Goal: Task Accomplishment & Management: Manage account settings

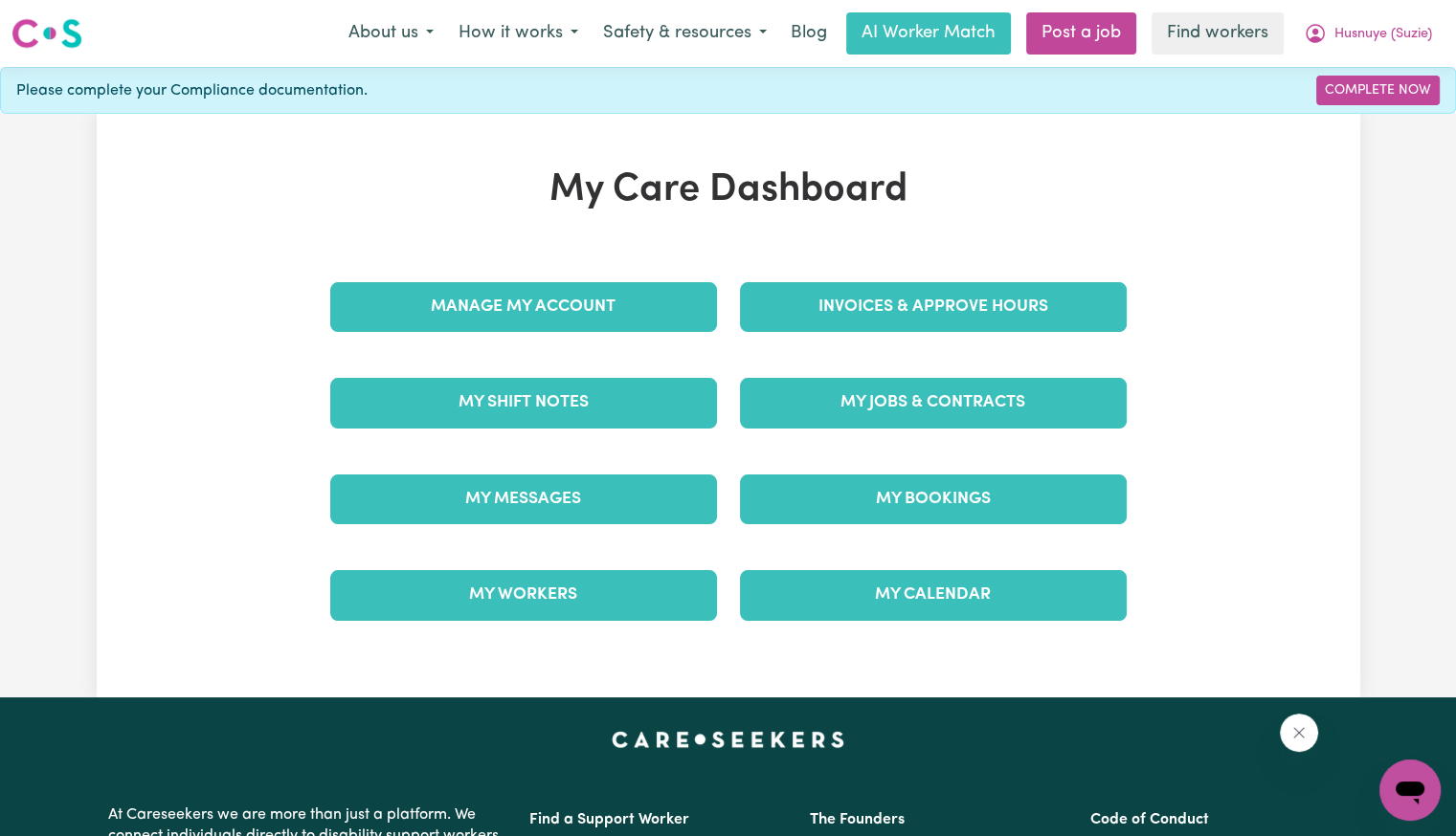
click at [883, 277] on div "Invoices & Approve Hours" at bounding box center [933, 308] width 410 height 96
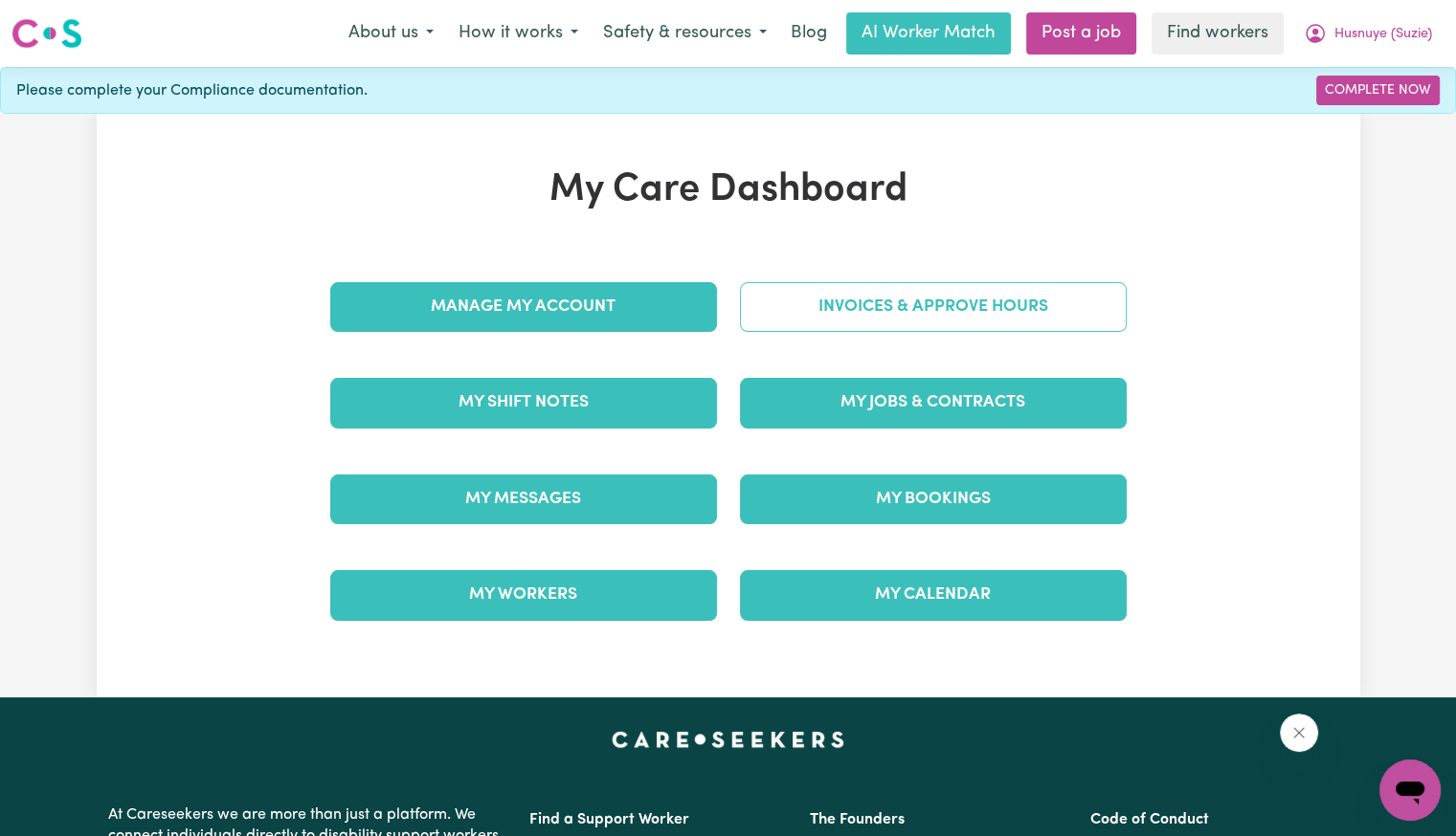
click at [855, 300] on link "Invoices & Approve Hours" at bounding box center [933, 307] width 387 height 50
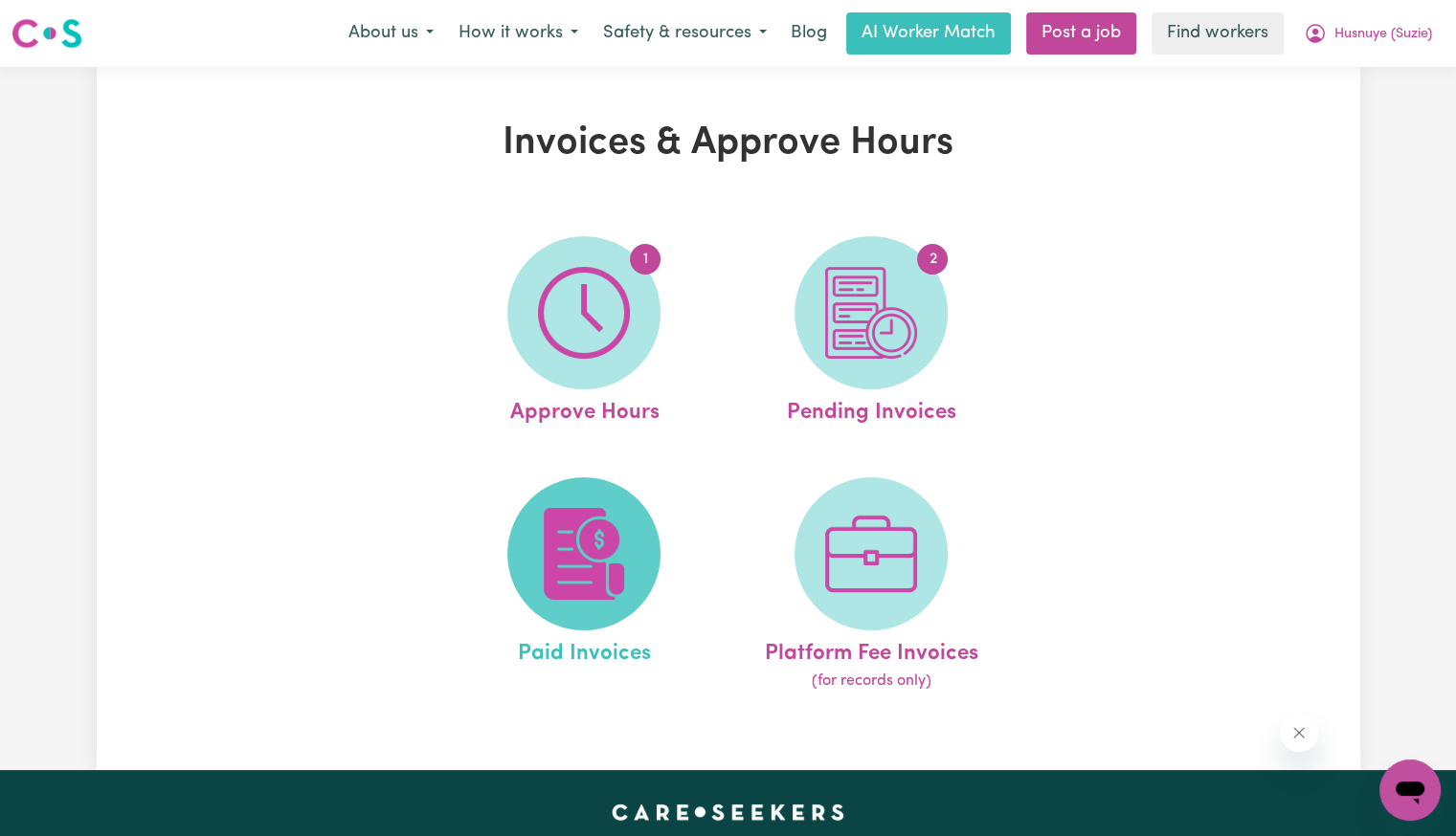
click at [557, 490] on span at bounding box center [584, 554] width 153 height 153
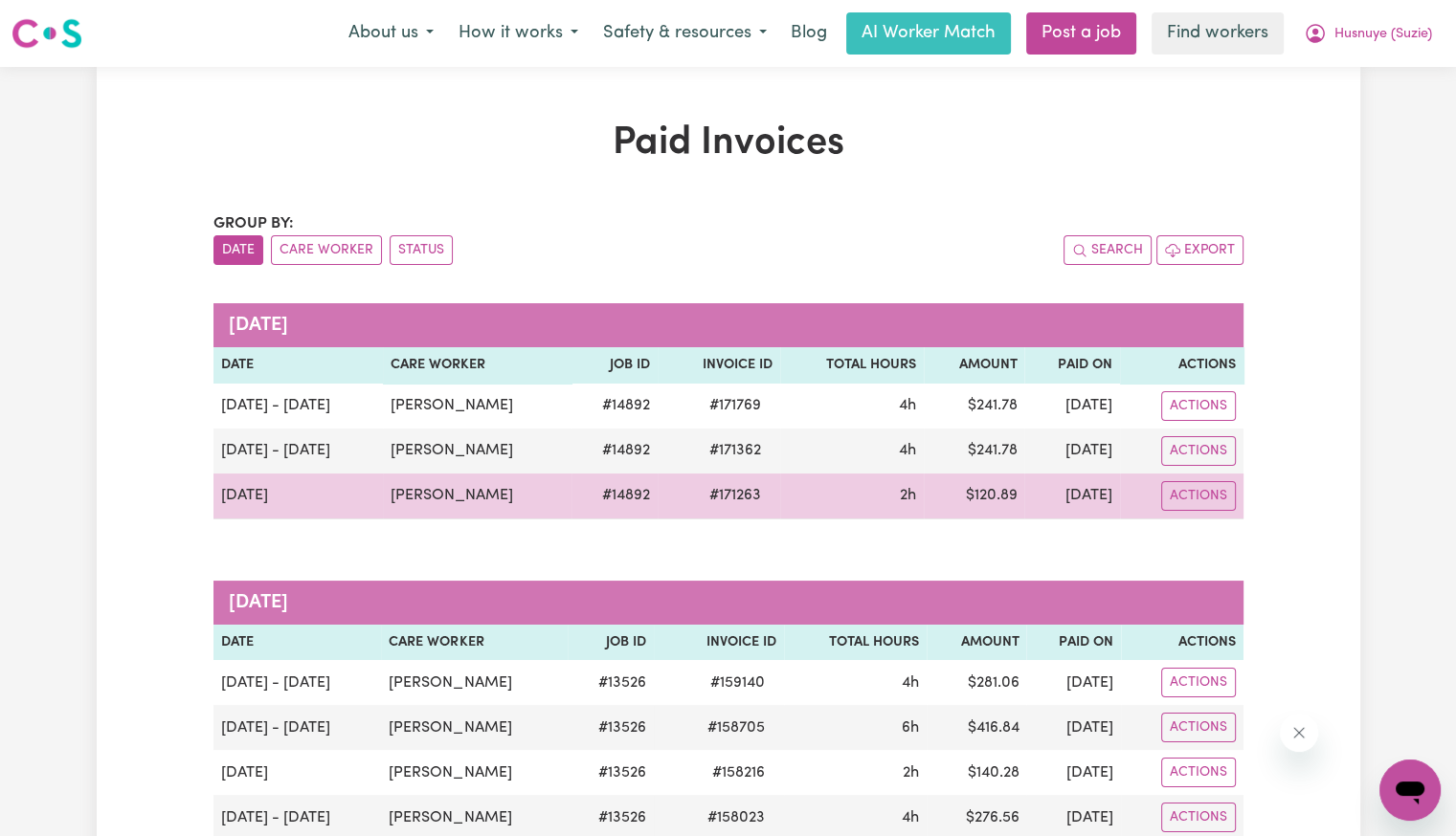
click at [698, 499] on span "# 171263" at bounding box center [735, 495] width 75 height 23
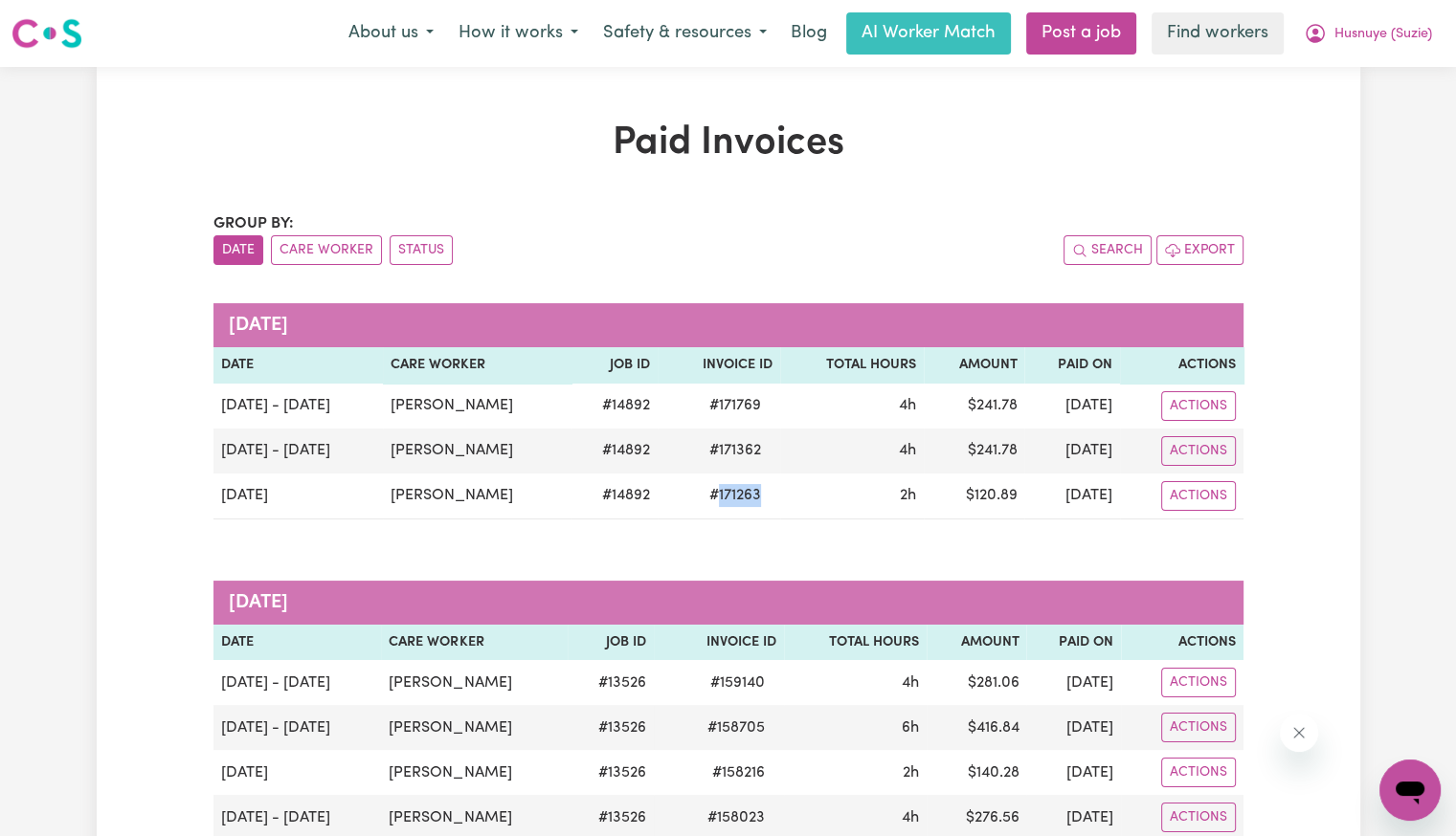
copy span "171263"
click at [1387, 30] on span "Husnuye (Suzie)" at bounding box center [1383, 33] width 98 height 21
click at [1348, 105] on link "Logout" at bounding box center [1368, 110] width 151 height 36
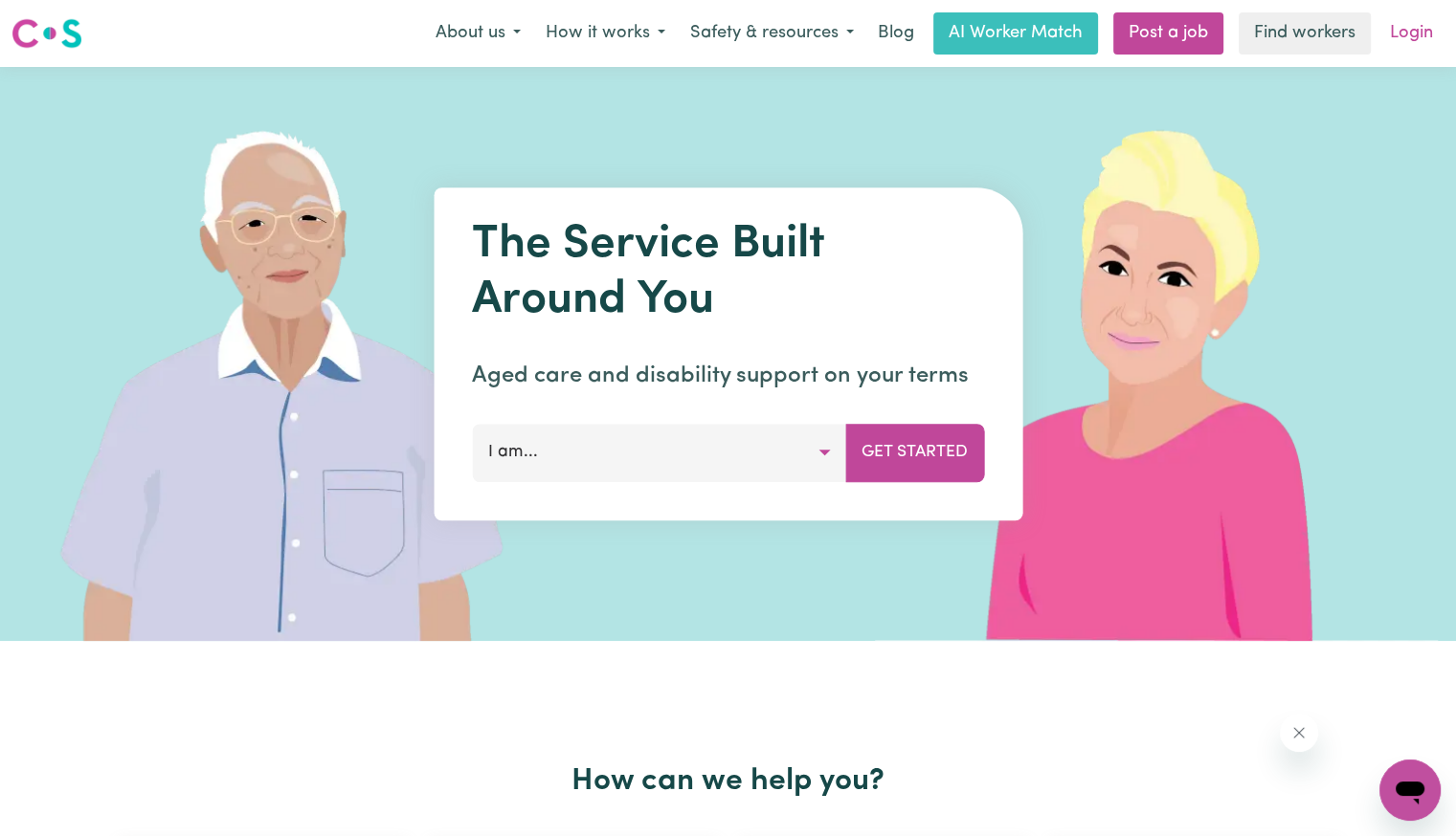
click at [1408, 25] on link "Login" at bounding box center [1411, 33] width 66 height 42
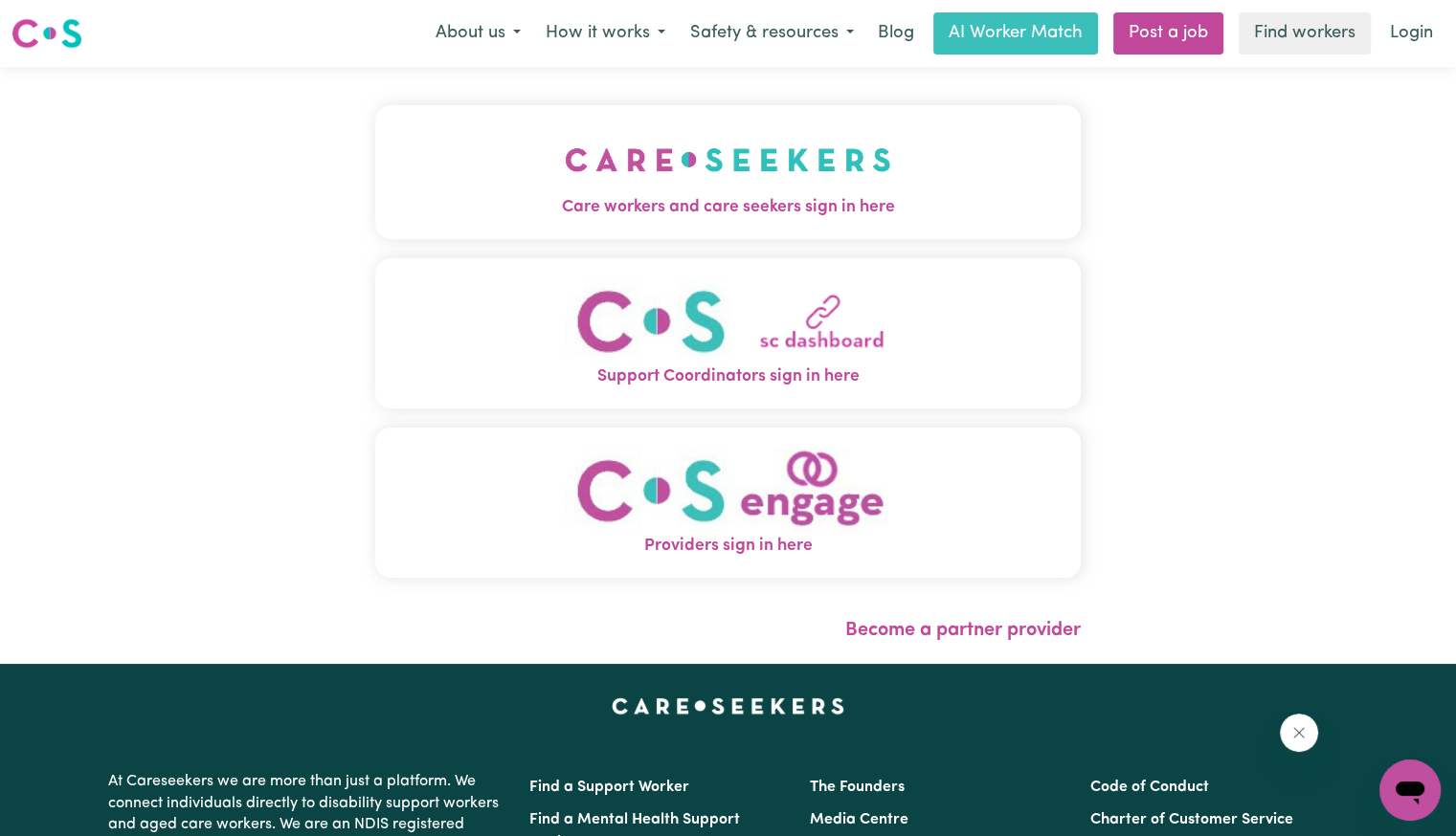
click at [668, 195] on span "Care workers and care seekers sign in here" at bounding box center [728, 207] width 706 height 25
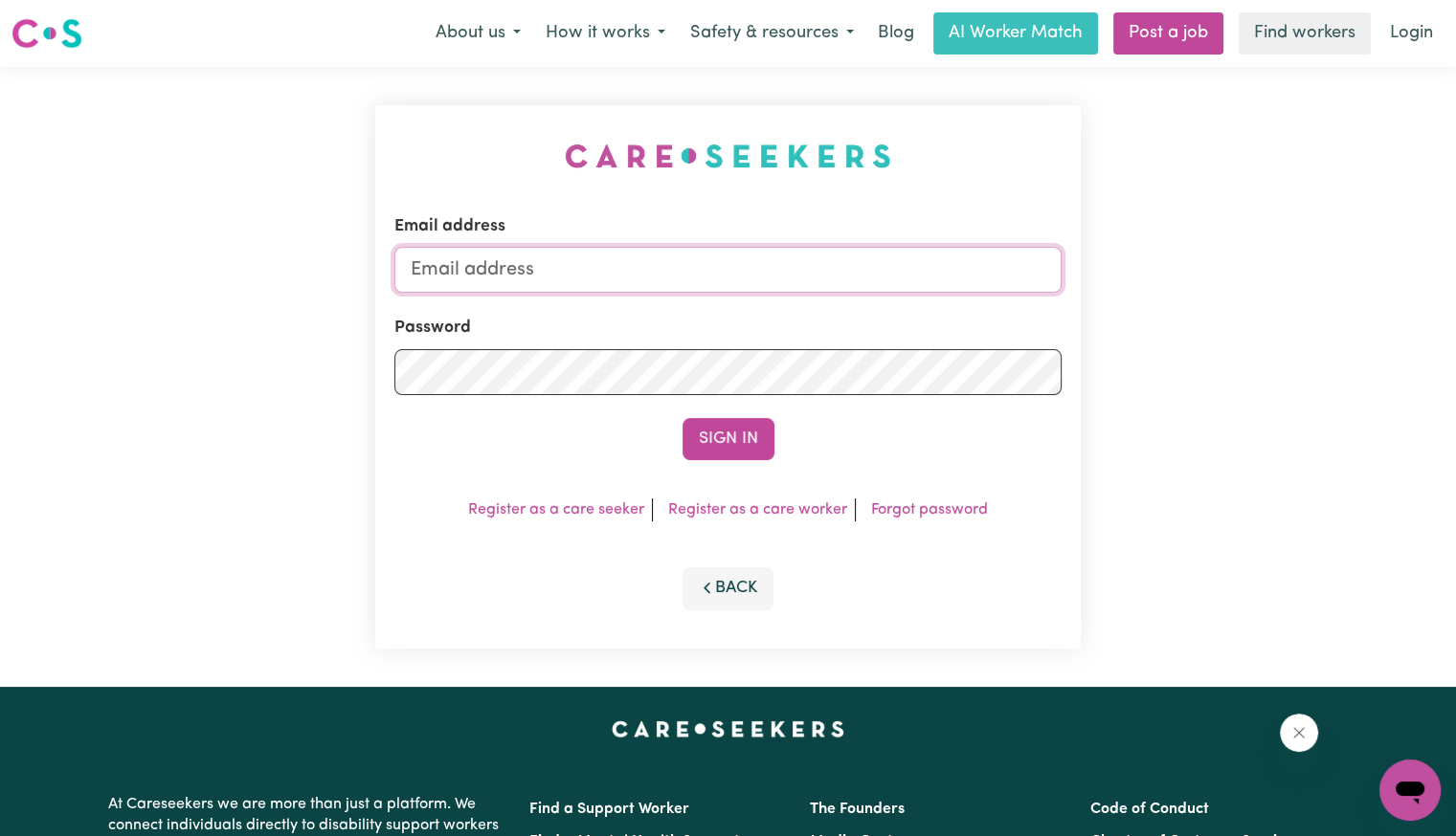
click at [698, 262] on input "Email address" at bounding box center [728, 270] width 668 height 46
drag, startPoint x: 514, startPoint y: 268, endPoint x: 1099, endPoint y: 280, distance: 585.1
click at [1099, 280] on div "Email address [EMAIL_ADDRESS][DOMAIN_NAME] Password Sign In Register as a care …" at bounding box center [728, 376] width 1456 height 620
click at [590, 346] on div "Password" at bounding box center [728, 355] width 668 height 78
drag, startPoint x: 510, startPoint y: 265, endPoint x: 625, endPoint y: 264, distance: 115.0
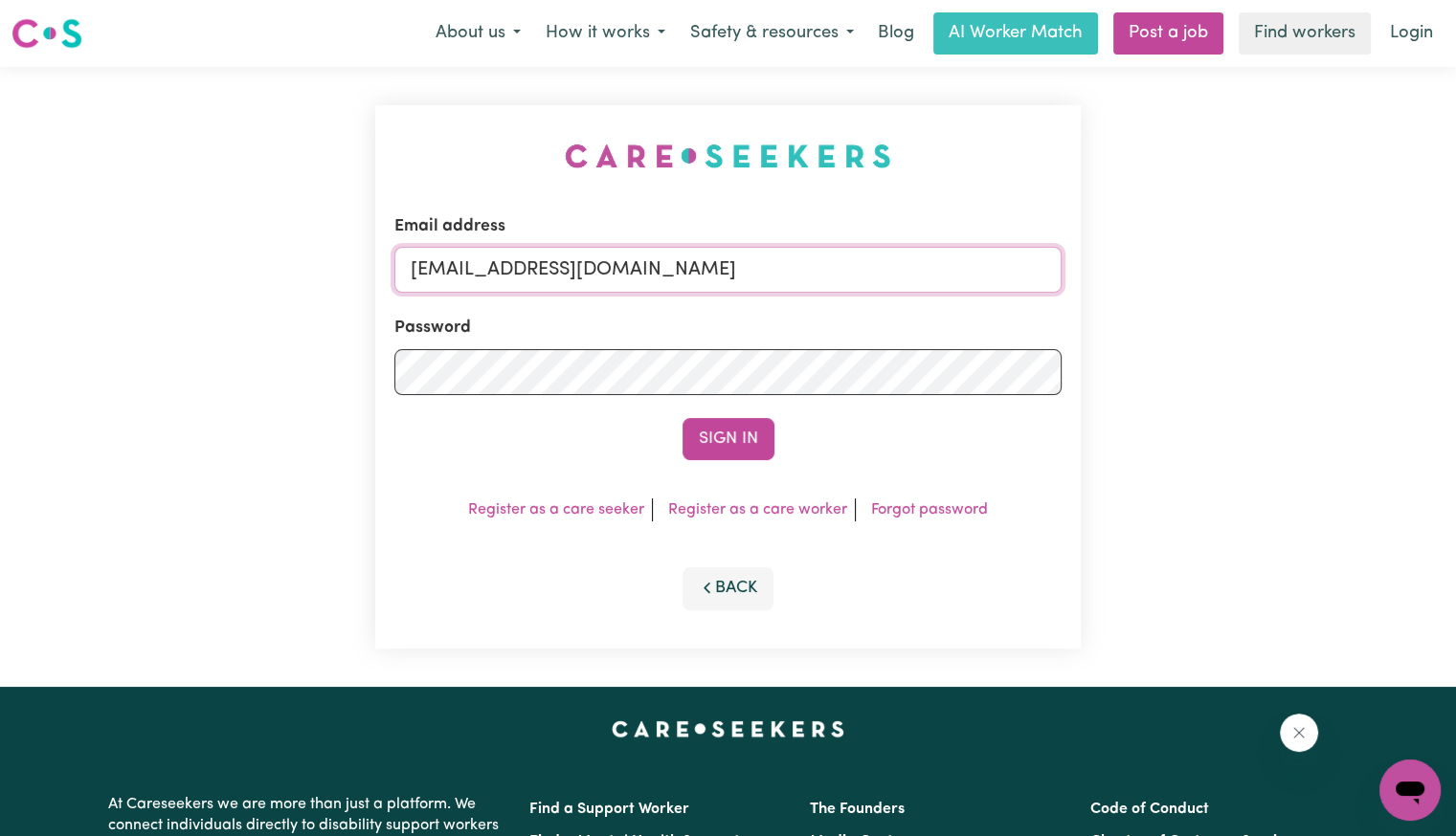
click at [625, 264] on input "[EMAIL_ADDRESS][DOMAIN_NAME]" at bounding box center [728, 270] width 668 height 46
paste input "[PERSON_NAME]"
type input "[EMAIL_ADDRESS][DOMAIN_NAME]"
click at [682, 418] on button "Sign In" at bounding box center [728, 439] width 92 height 42
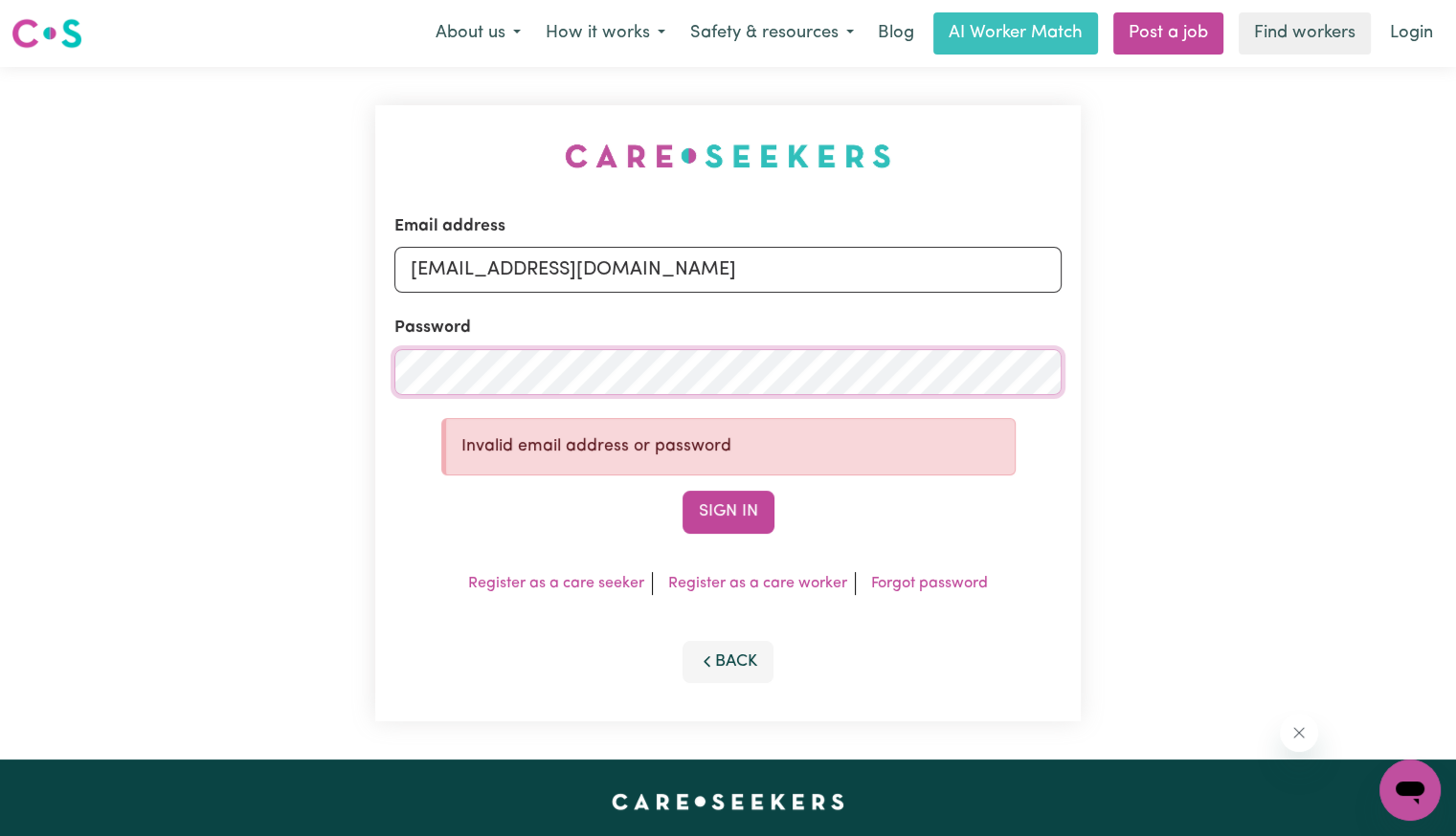
click at [245, 379] on div "Email address [EMAIL_ADDRESS][DOMAIN_NAME] Password Invalid email address or pa…" at bounding box center [728, 413] width 1456 height 693
click at [682, 491] on button "Sign In" at bounding box center [728, 512] width 92 height 42
